Goal: Task Accomplishment & Management: Complete application form

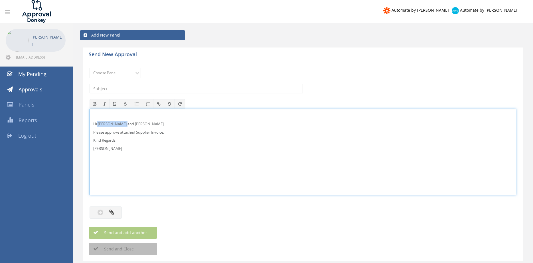
click at [97, 124] on p "Hi [PERSON_NAME] and [PERSON_NAME]," at bounding box center [302, 123] width 419 height 5
drag, startPoint x: 115, startPoint y: 153, endPoint x: 80, endPoint y: 108, distance: 57.2
click at [90, 109] on div "Hi [PERSON_NAME], Please approve attached Supplier Invoice. Kind Regards [PERSO…" at bounding box center [303, 152] width 427 height 86
click at [90, 68] on select "Choose Panel Alarm Credits RG - 3 NZ Utilities Cable and SAI Global NZ Alarms-1…" at bounding box center [115, 73] width 51 height 10
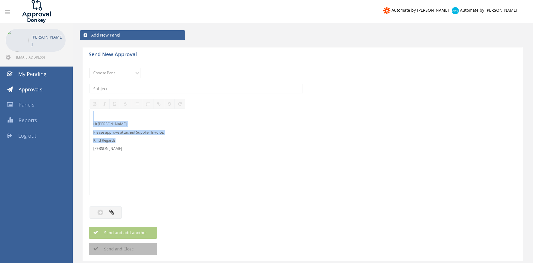
select select "9680"
click option "Alarm Suppliers - 2" at bounding box center [0, 0] width 0 height 0
click at [158, 87] on input "text" at bounding box center [196, 89] width 213 height 10
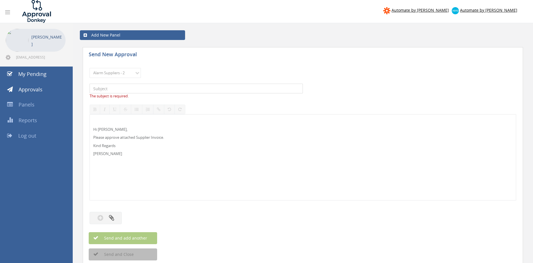
click at [128, 89] on input "text" at bounding box center [196, 89] width 213 height 10
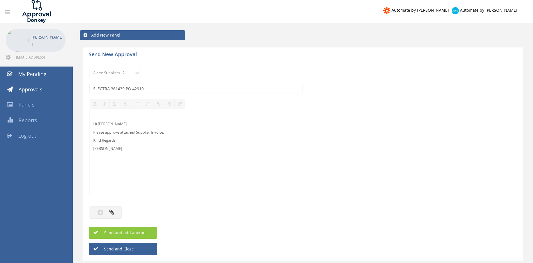
type input "ELECTRA 361439 PO 42910"
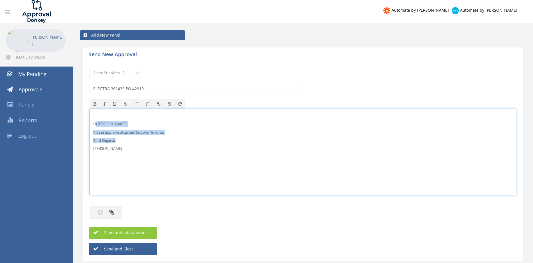
drag, startPoint x: 96, startPoint y: 136, endPoint x: 95, endPoint y: 121, distance: 14.3
click at [95, 121] on div "Hi [PERSON_NAME], Please approve attached Supplier Invoice. Kind Regards [PERSO…" at bounding box center [303, 152] width 426 height 86
copy div "Hi [PERSON_NAME], Please approve attached Supplier Invoice. Kind Regards"
click at [115, 210] on button "button" at bounding box center [106, 212] width 32 height 12
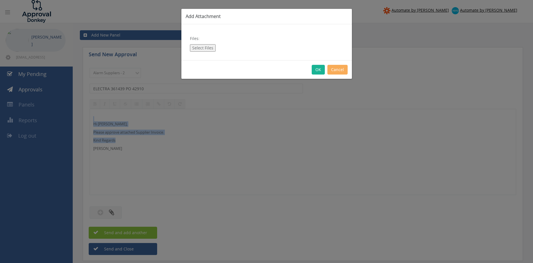
click at [208, 48] on button "Select Files" at bounding box center [203, 47] width 26 height 7
type input "C:\fakepath\ELECTRA 2361439 [DATE] PO 42910.pdf"
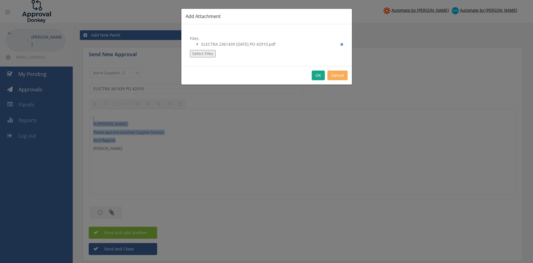
click at [318, 76] on button "OK" at bounding box center [318, 75] width 13 height 10
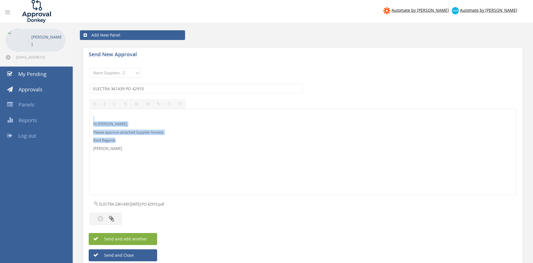
click at [152, 239] on button "Send and add another" at bounding box center [123, 239] width 68 height 12
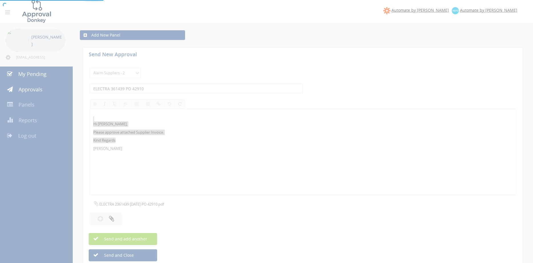
select select
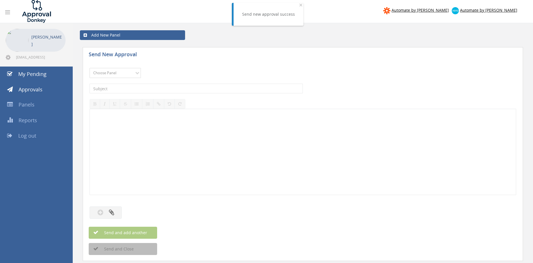
click at [90, 68] on select "Choose Panel Alarm Credits RG - 3 NZ Utilities Cable and SAI Global NZ Alarms-1…" at bounding box center [115, 73] width 51 height 10
select select "9680"
click option "Alarm Suppliers - 2" at bounding box center [0, 0] width 0 height 0
click at [167, 90] on input "text" at bounding box center [196, 89] width 213 height 10
type input "ELECTRA 237125 PO 42910"
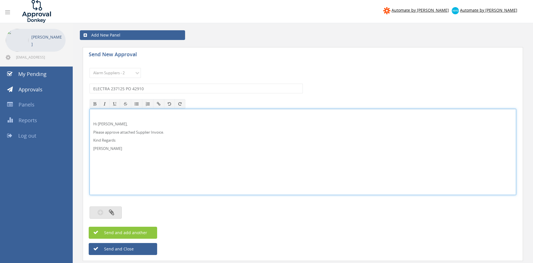
click at [114, 215] on button "button" at bounding box center [106, 212] width 32 height 12
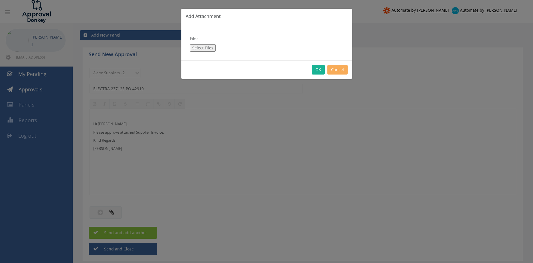
click at [203, 46] on button "Select Files" at bounding box center [203, 47] width 26 height 7
type input "C:\fakepath\ELECTRA 237125 [DATE] PO 42910.pdf"
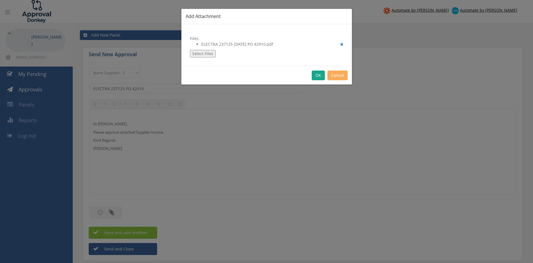
click at [317, 77] on button "OK" at bounding box center [318, 75] width 13 height 10
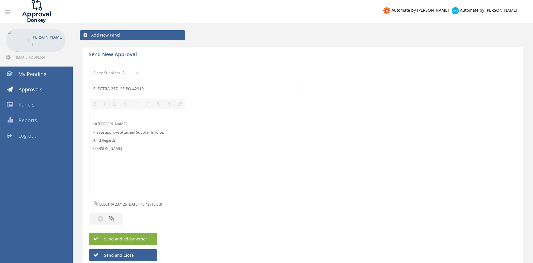
click at [146, 240] on span "Send and add another" at bounding box center [119, 238] width 55 height 5
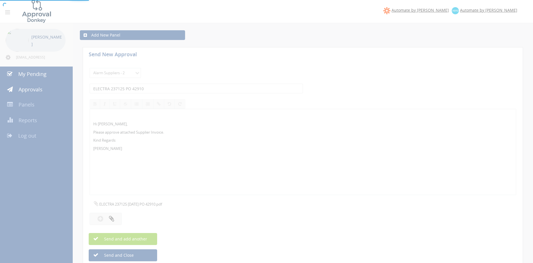
select select
